Goal: Task Accomplishment & Management: Use online tool/utility

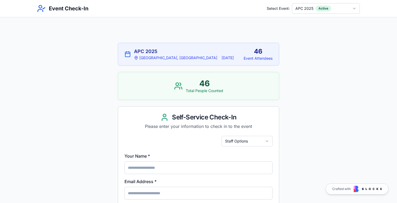
click at [267, 141] on html "Event Check-In Select Event: APC 2025 Active APC 2025 [GEOGRAPHIC_DATA], [GEOGR…" at bounding box center [198, 183] width 397 height 367
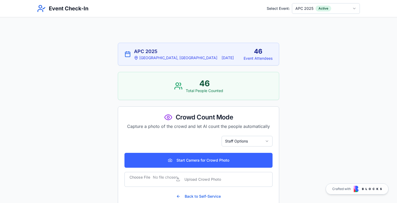
click at [255, 142] on html "Event Check-In Select Event: APC 2025 Active APC 2025 [GEOGRAPHIC_DATA], [GEOGR…" at bounding box center [198, 108] width 397 height 217
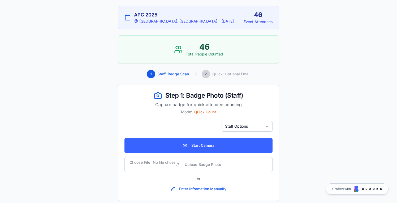
scroll to position [40, 0]
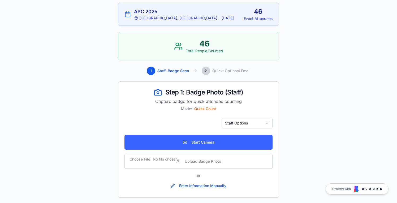
click at [248, 125] on html "Event Check-In Select Event: APC 2025 Active APC 2025 [GEOGRAPHIC_DATA], [GEOGR…" at bounding box center [198, 83] width 397 height 246
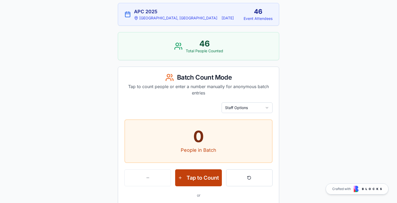
click at [208, 178] on button "Tap to Count" at bounding box center [198, 177] width 46 height 17
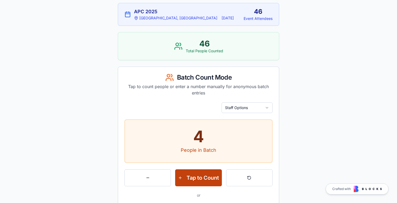
click at [208, 178] on button "Tap to Count" at bounding box center [198, 177] width 46 height 17
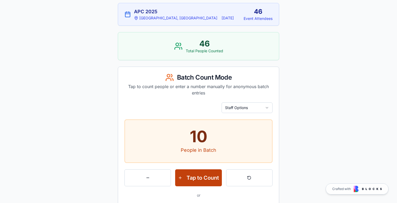
click at [208, 178] on button "Tap to Count" at bounding box center [198, 177] width 46 height 17
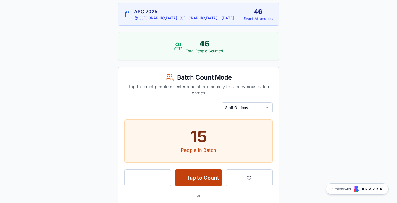
click at [208, 178] on button "Tap to Count" at bounding box center [198, 177] width 46 height 17
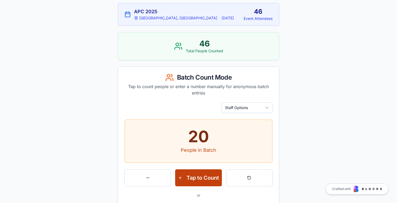
click at [208, 178] on button "Tap to Count" at bounding box center [198, 177] width 46 height 17
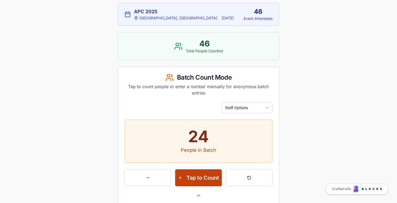
click at [208, 178] on button "Tap to Count" at bounding box center [198, 177] width 46 height 17
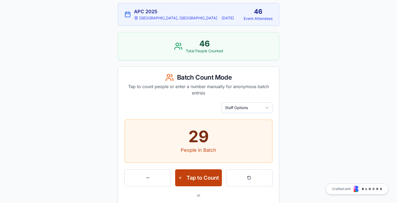
click at [208, 178] on button "Tap to Count" at bounding box center [198, 177] width 46 height 17
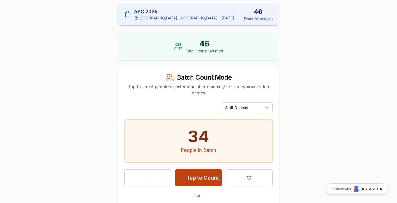
click at [208, 178] on button "Tap to Count" at bounding box center [198, 177] width 46 height 17
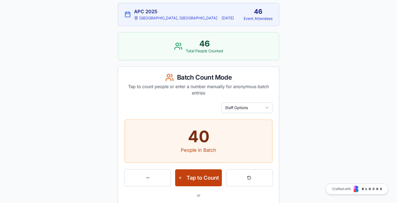
click at [208, 178] on button "Tap to Count" at bounding box center [198, 177] width 46 height 17
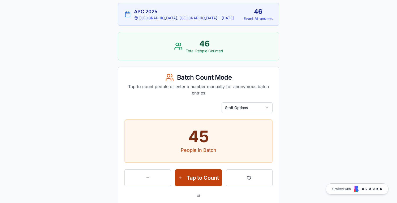
click at [208, 178] on button "Tap to Count" at bounding box center [198, 177] width 46 height 17
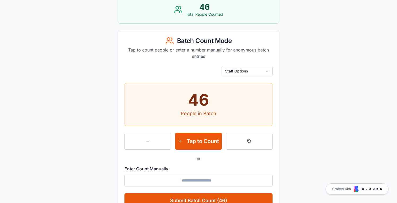
scroll to position [101, 0]
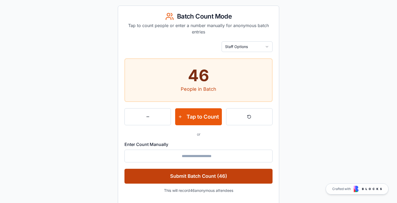
click at [209, 178] on button "Submit Batch Count (46)" at bounding box center [199, 176] width 148 height 15
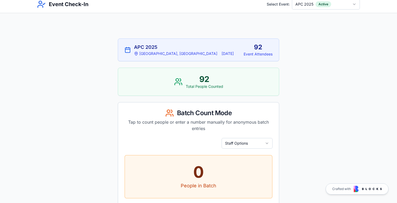
scroll to position [5, 0]
